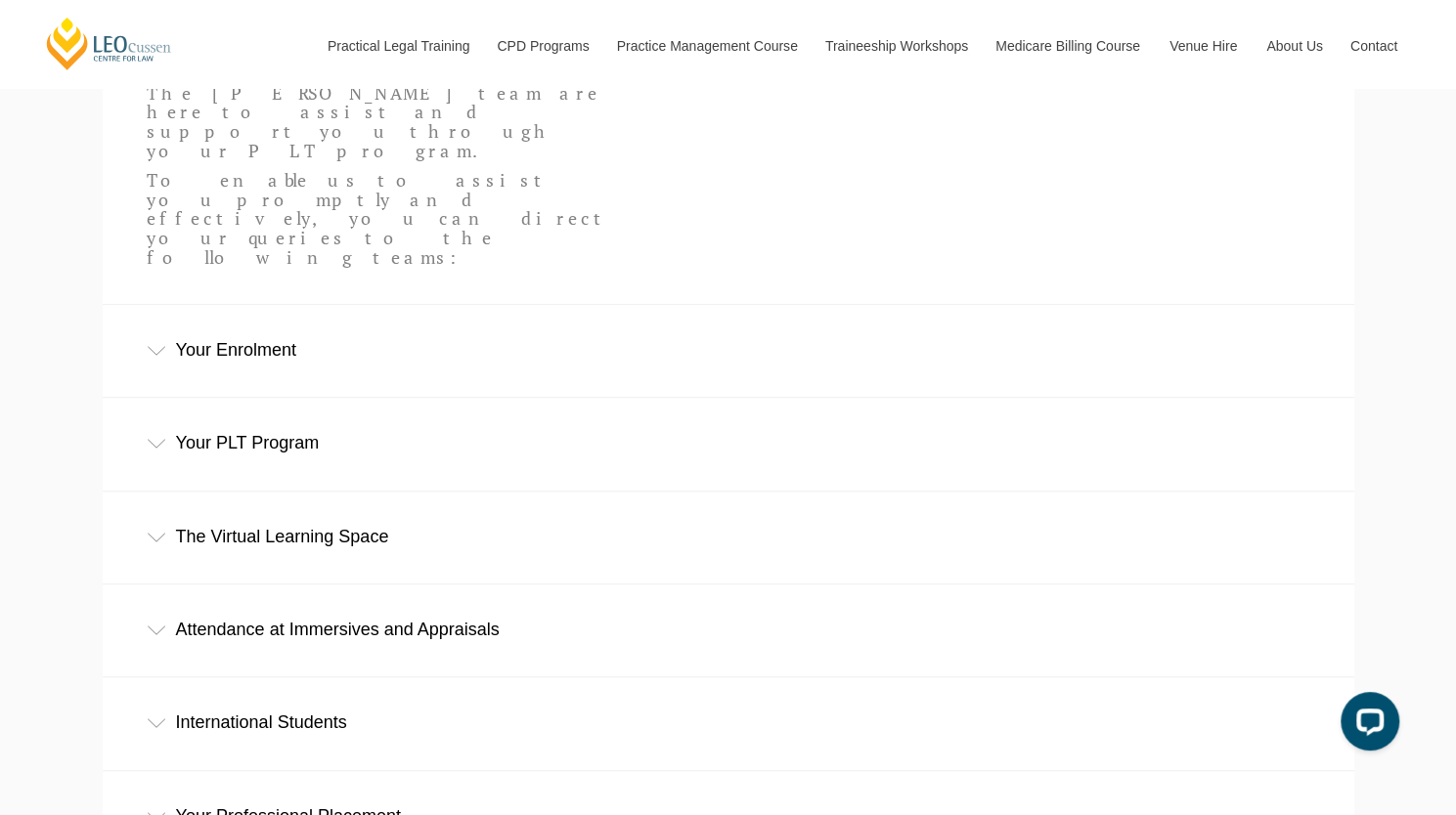
scroll to position [700, 0]
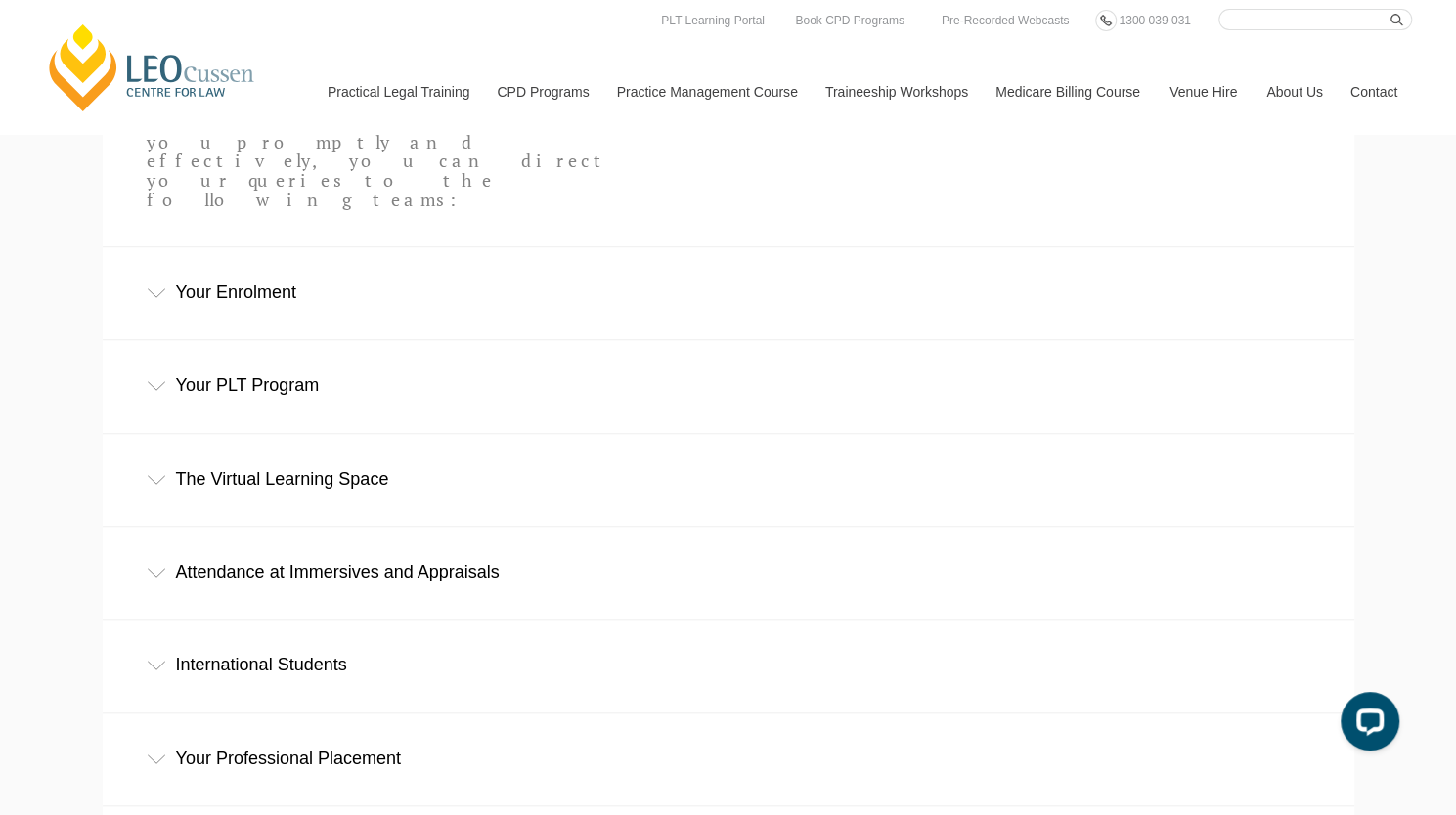
click at [370, 340] on div "Your PLT Program" at bounding box center [728, 385] width 1251 height 91
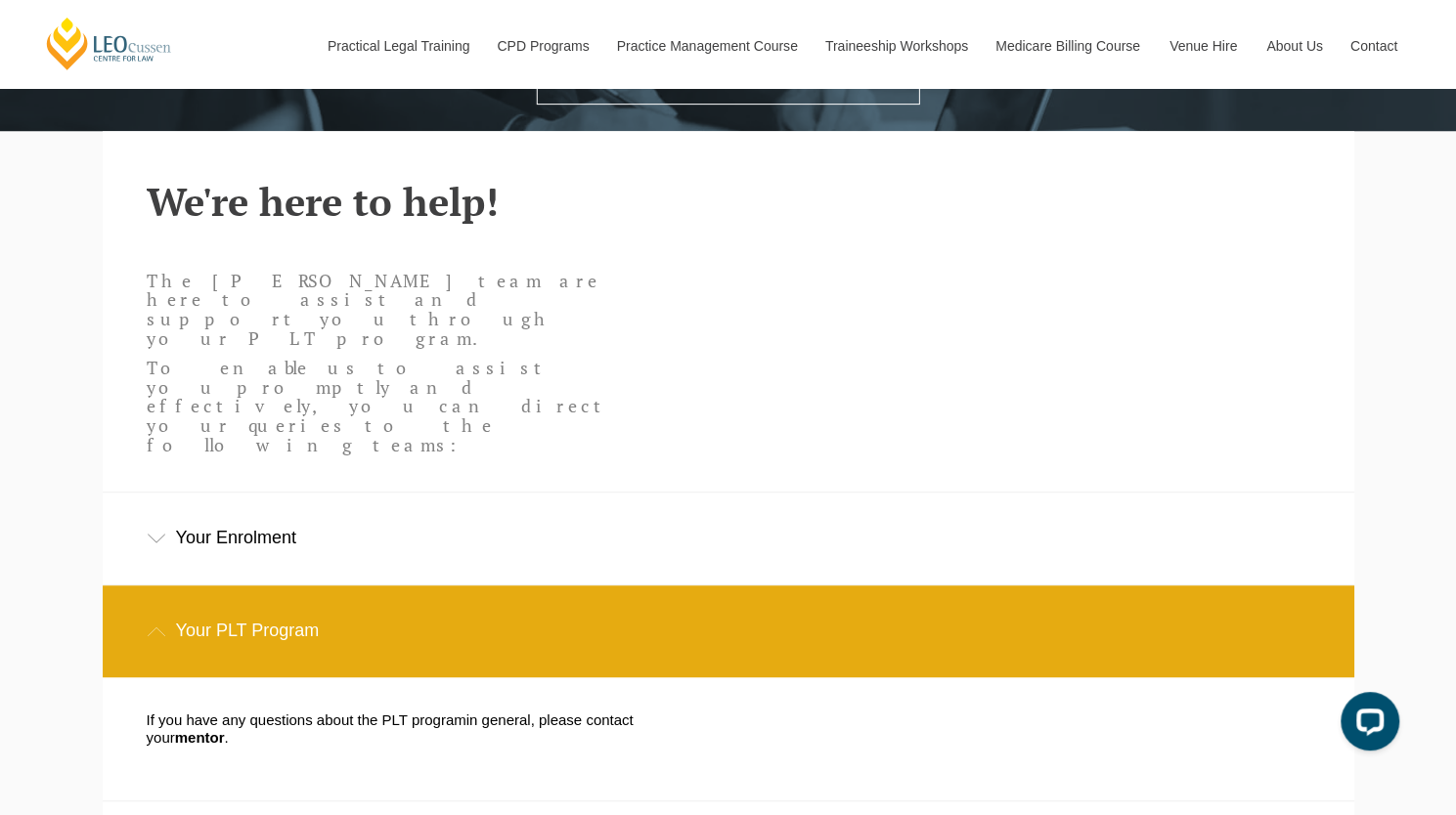
scroll to position [86, 0]
